Goal: Information Seeking & Learning: Find specific fact

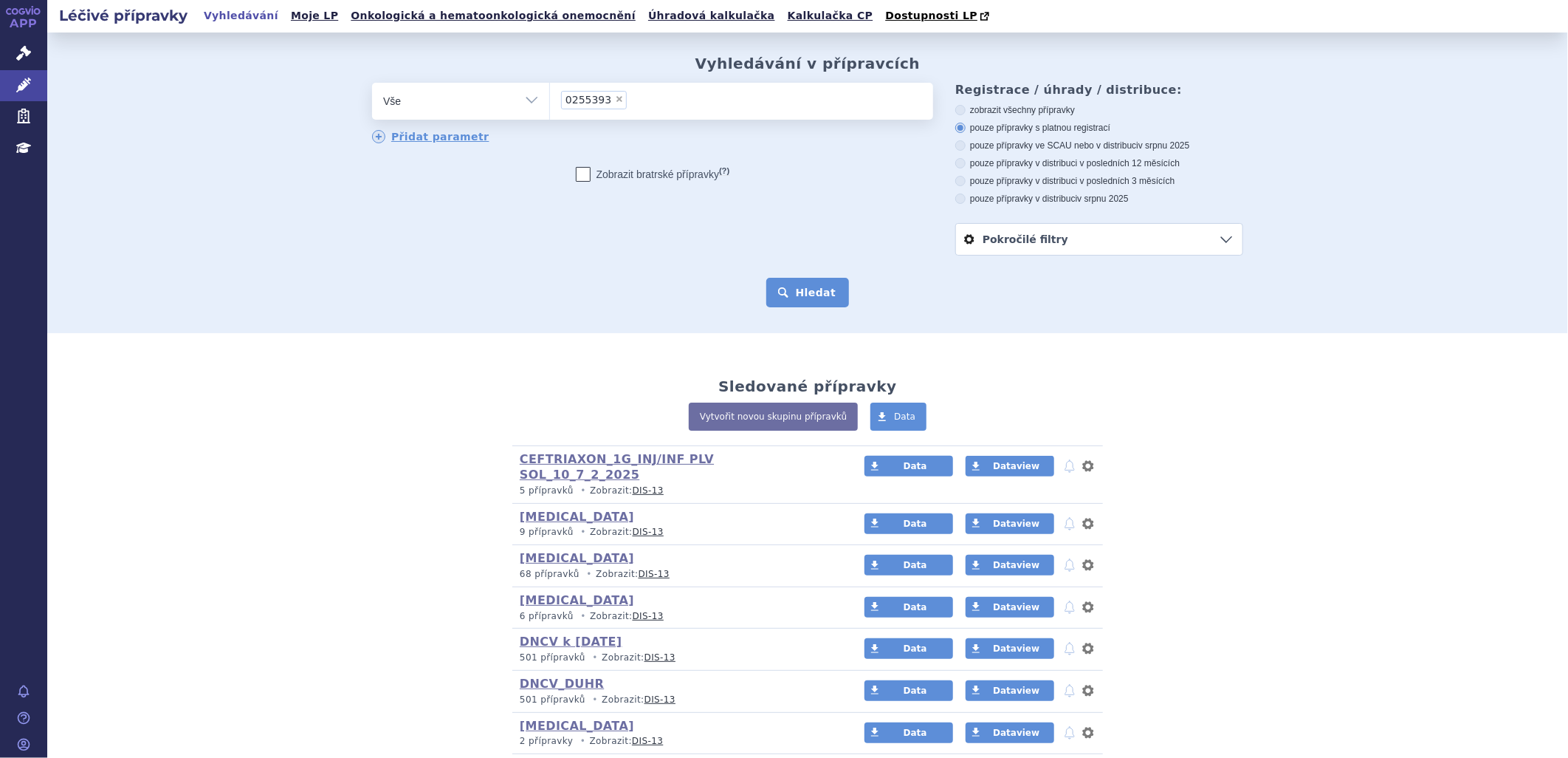
click at [807, 287] on button "Hledat" at bounding box center [808, 292] width 84 height 29
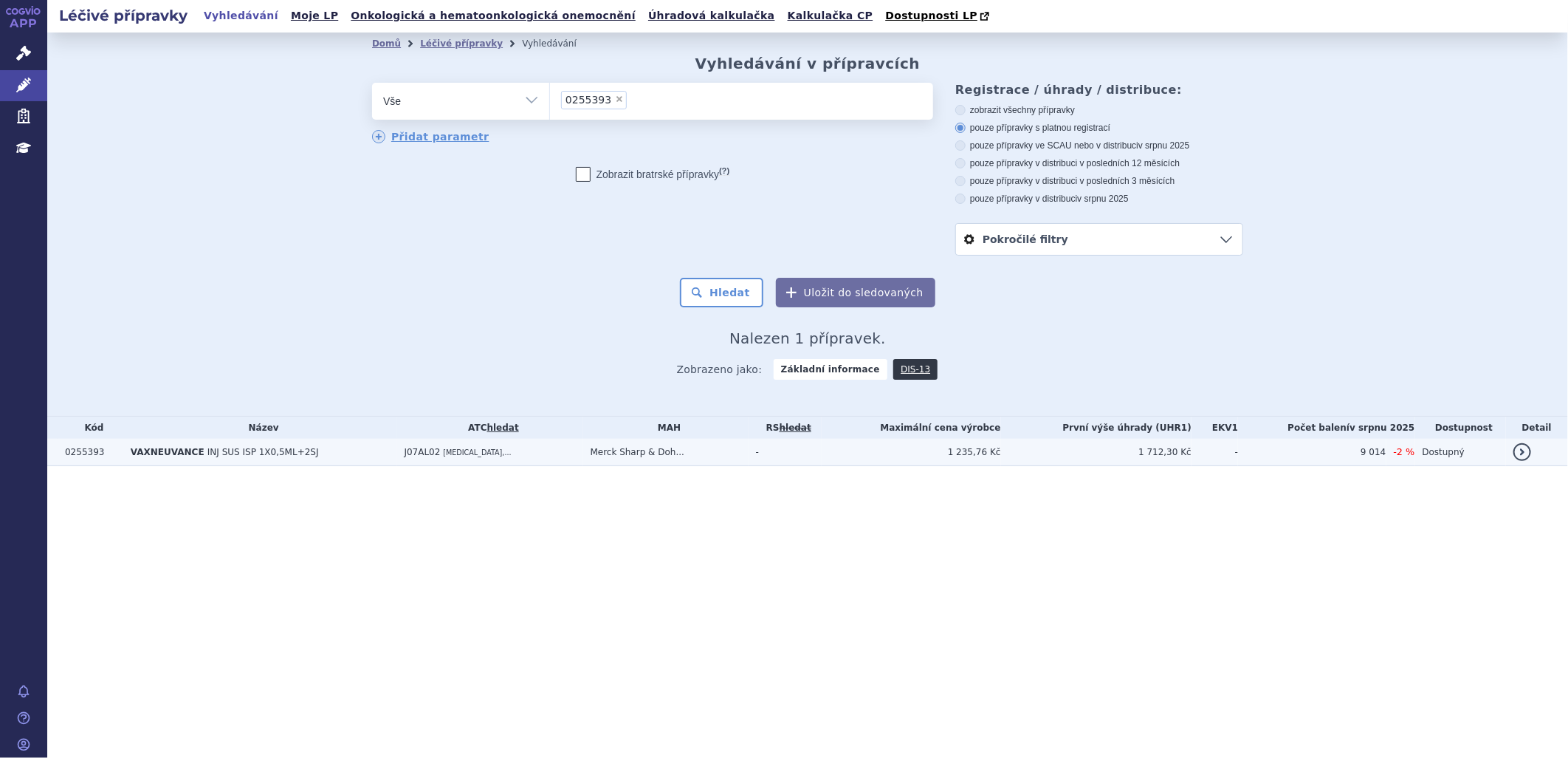
click at [338, 466] on td "VAXNEUVANCE INJ SUS ISP 1X0,5ML+2SJ" at bounding box center [260, 452] width 274 height 28
click at [404, 460] on td "J07AL02 PNEUMOCOCCUS,..." at bounding box center [491, 452] width 186 height 28
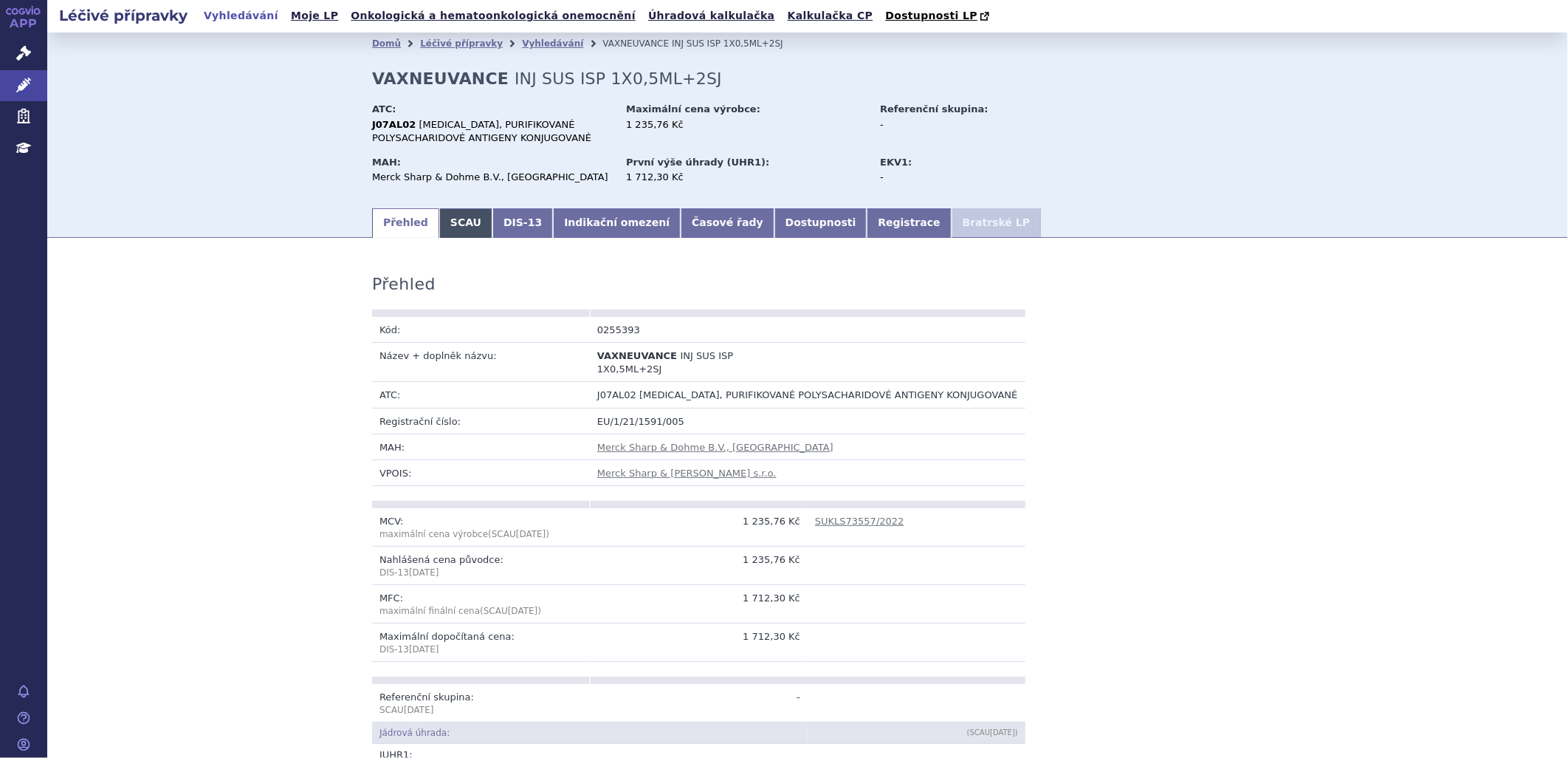
click at [460, 224] on link "SCAU" at bounding box center [465, 223] width 53 height 29
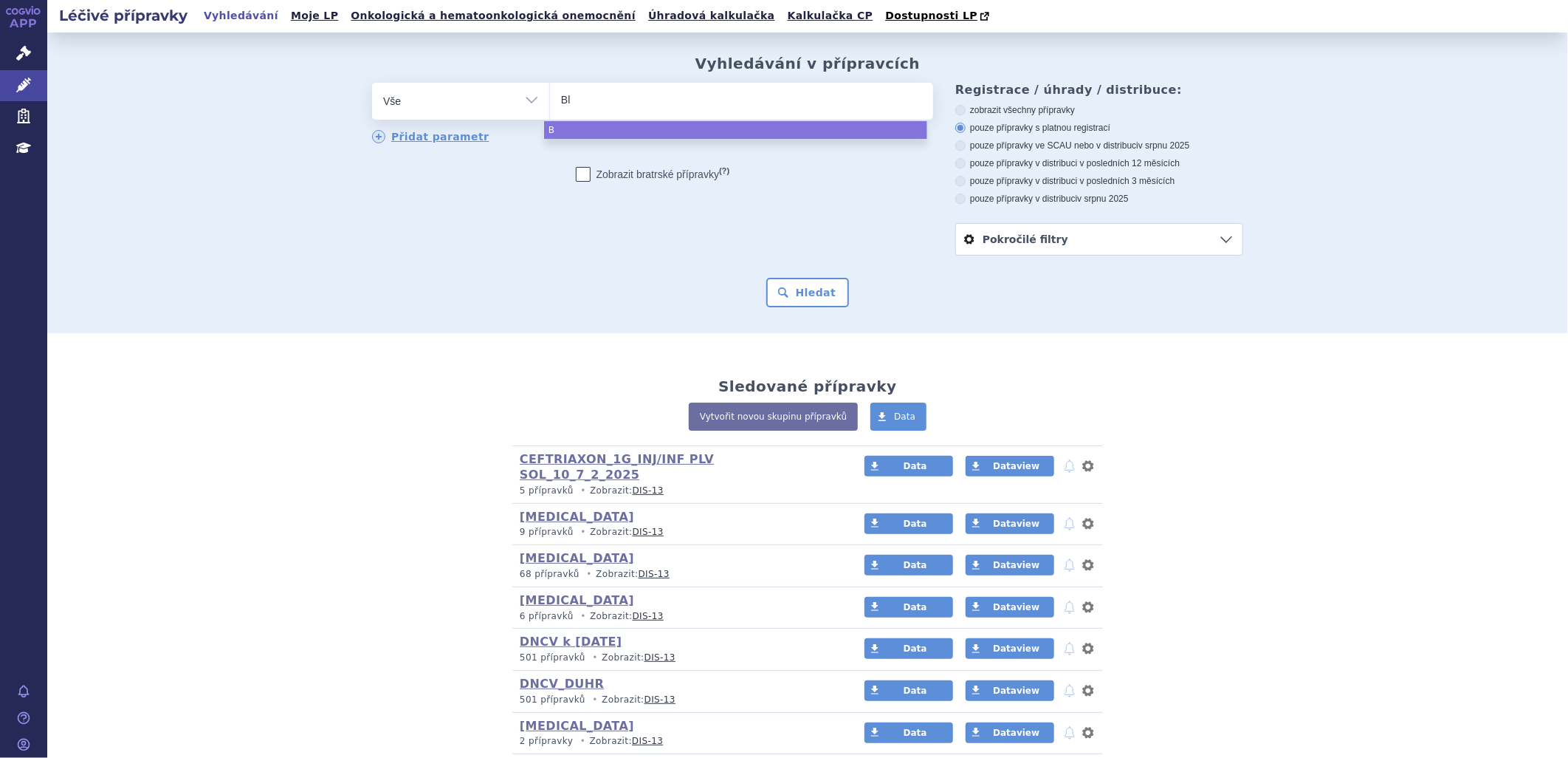
type input "Ble"
type input "Bleo"
type input "Bleom"
type input "Bleomy"
type input "Bleomyc"
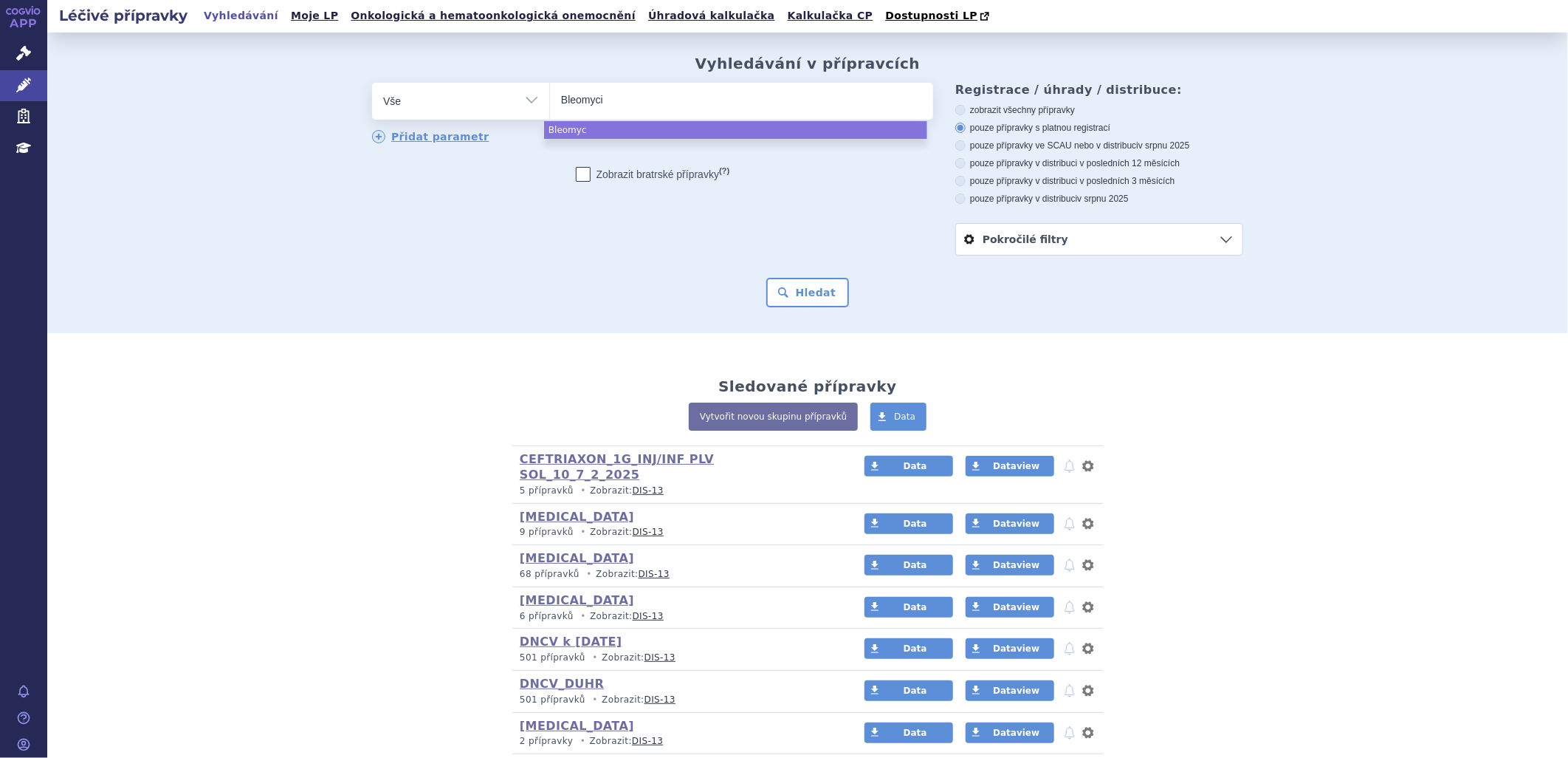
type input "Bleomycin"
select select "Bleomycin"
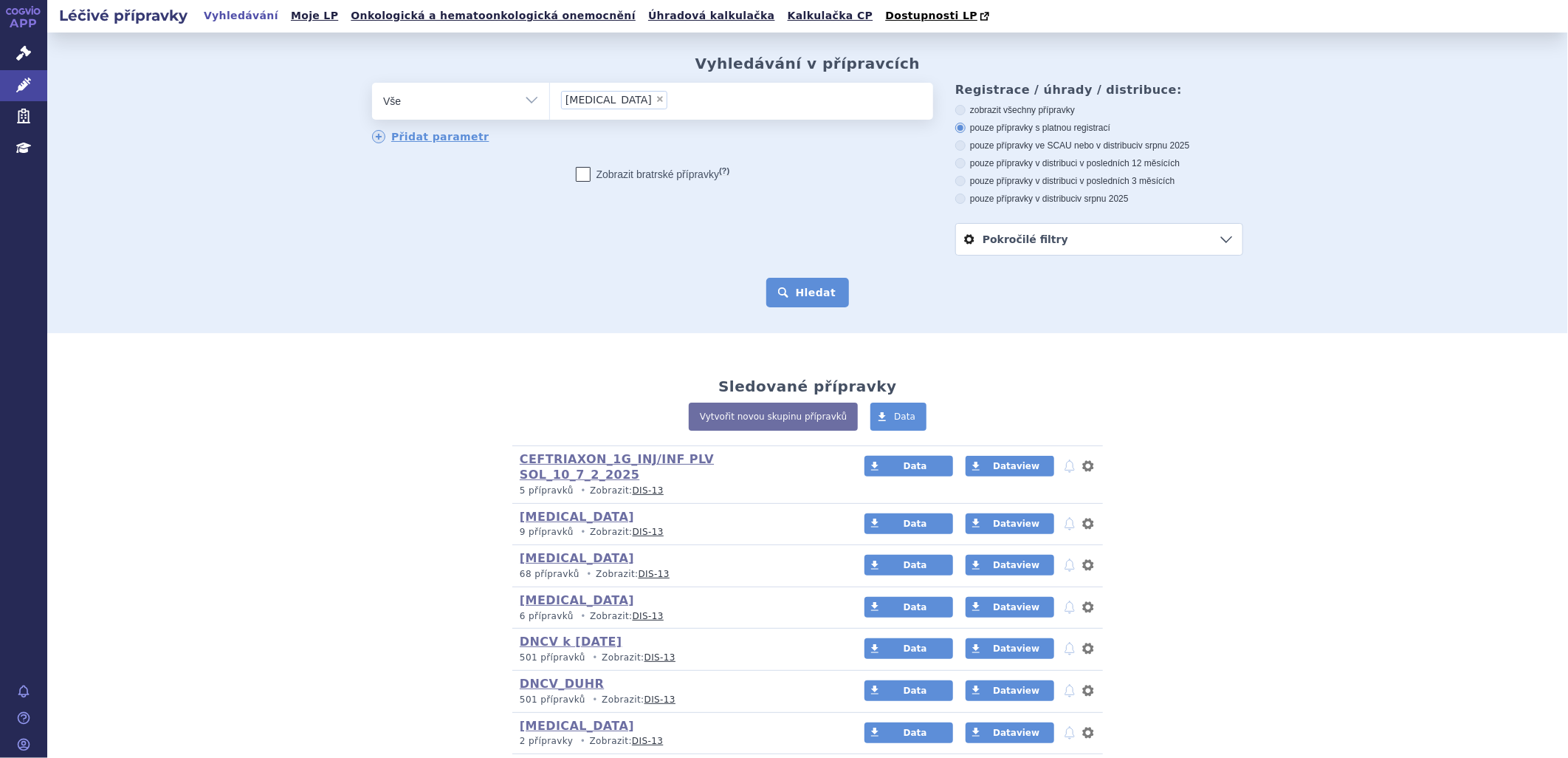
click at [805, 291] on button "Hledat" at bounding box center [808, 292] width 84 height 29
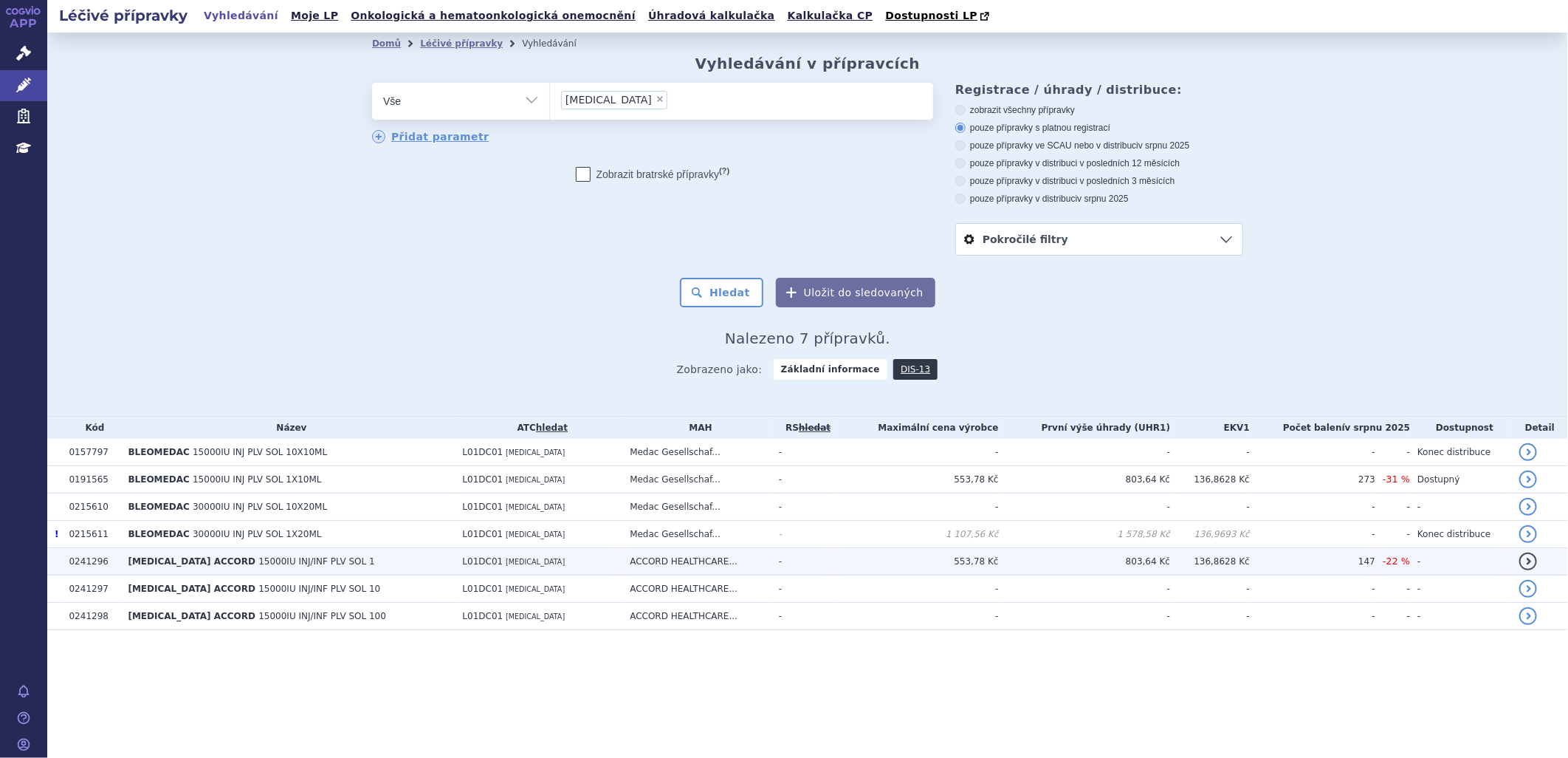
click at [216, 566] on span "[MEDICAL_DATA] ACCORD" at bounding box center [192, 561] width 128 height 10
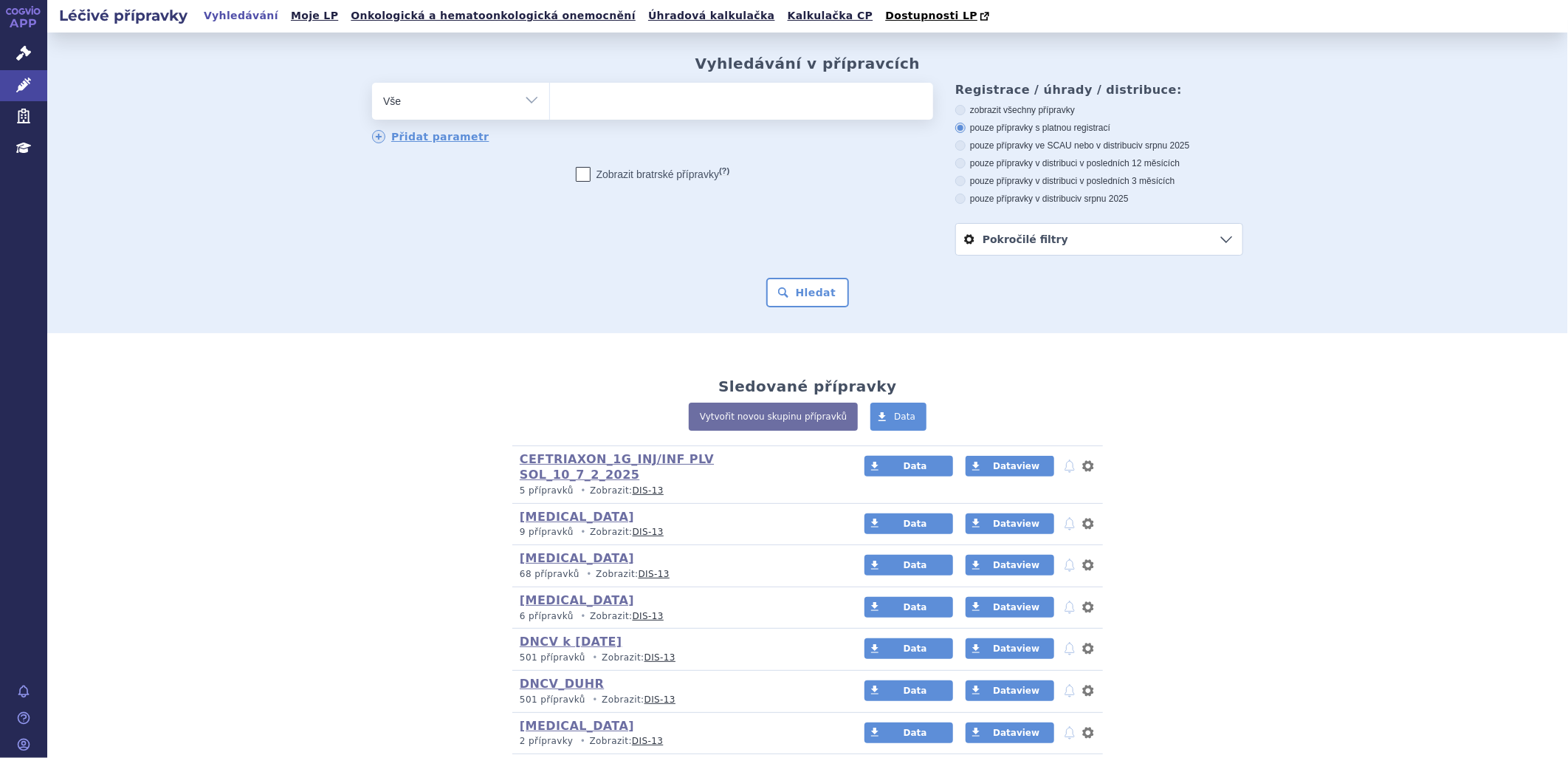
type input "0255391"
select select "0255391"
click at [830, 300] on button "Hledat" at bounding box center [808, 292] width 84 height 29
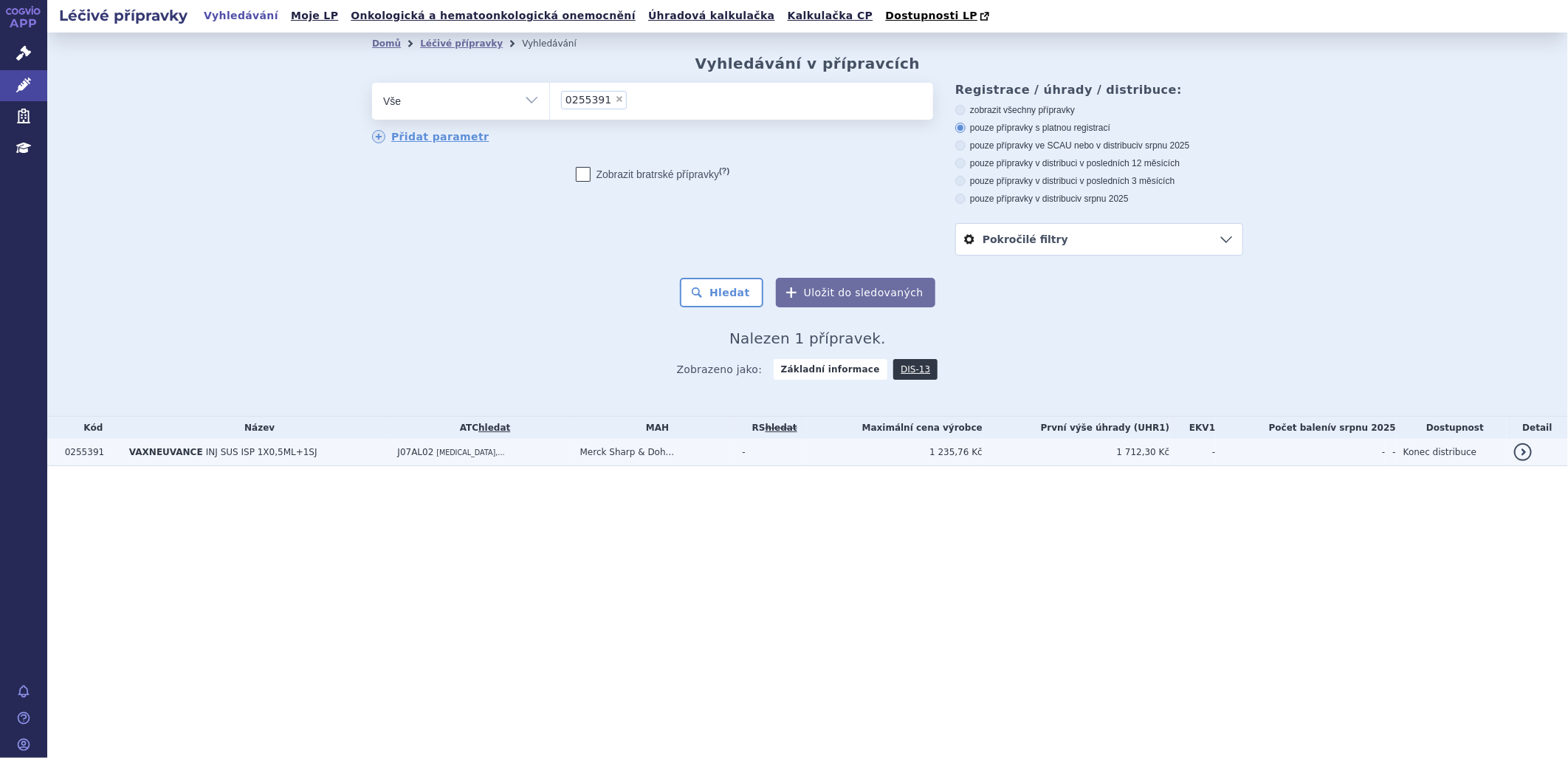
click at [572, 458] on td "J07AL02 PNEUMOCOCCUS,..." at bounding box center [481, 452] width 182 height 28
